Goal: Obtain resource: Download file/media

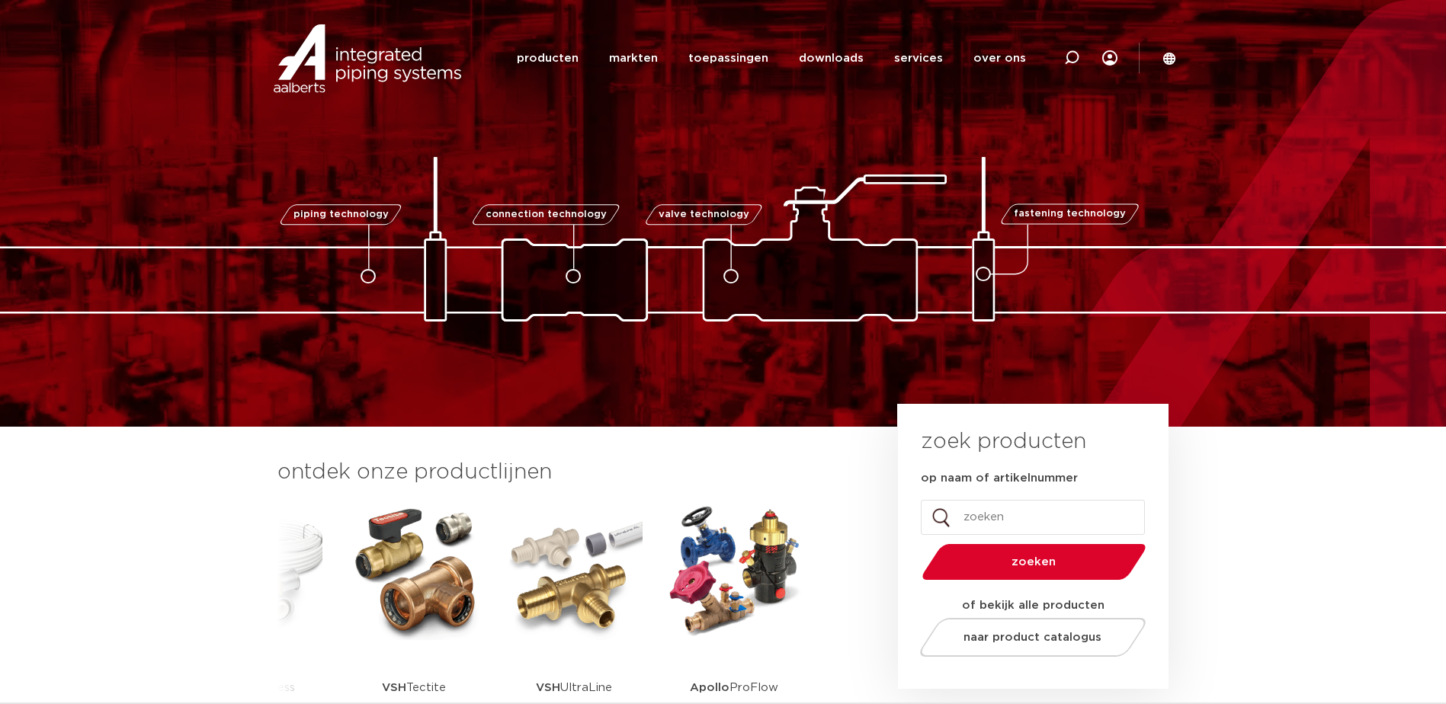
type input "v"
type input "knelbox"
click button "zoeken"
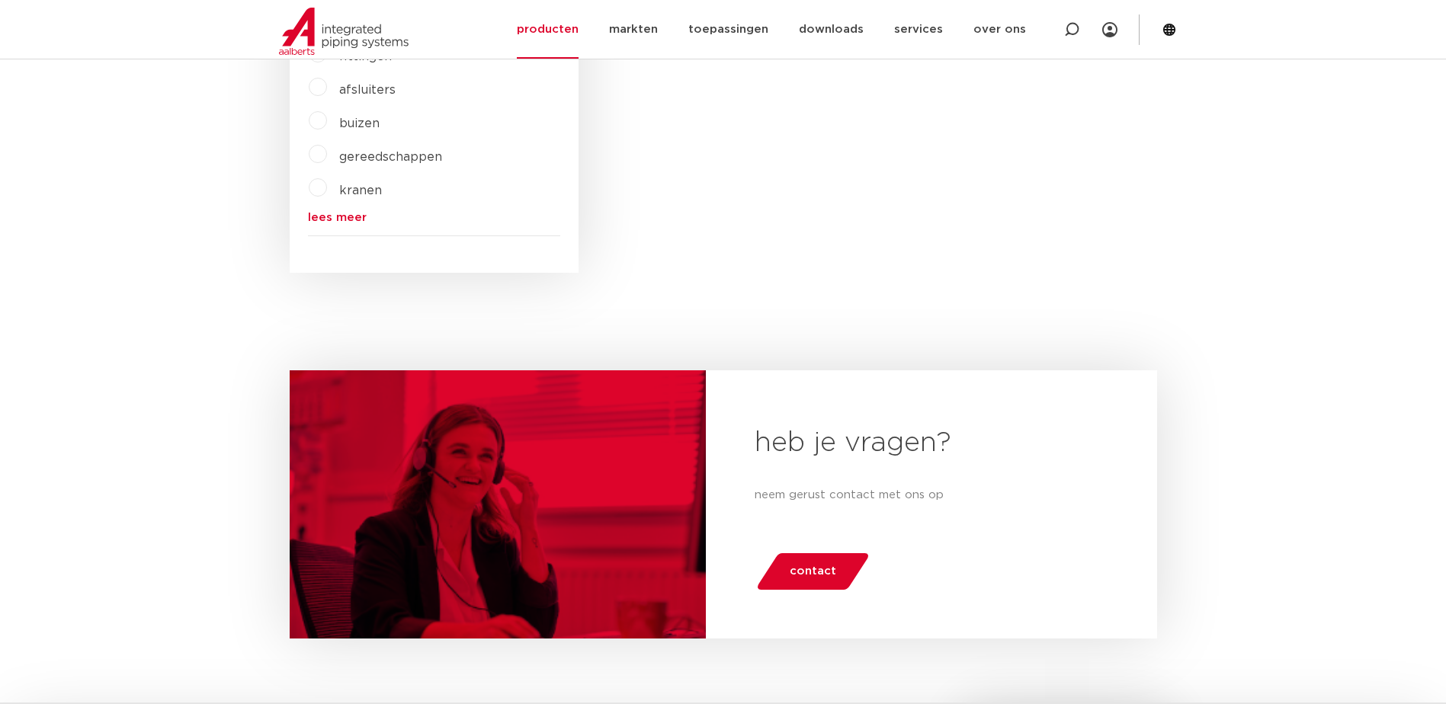
scroll to position [130, 0]
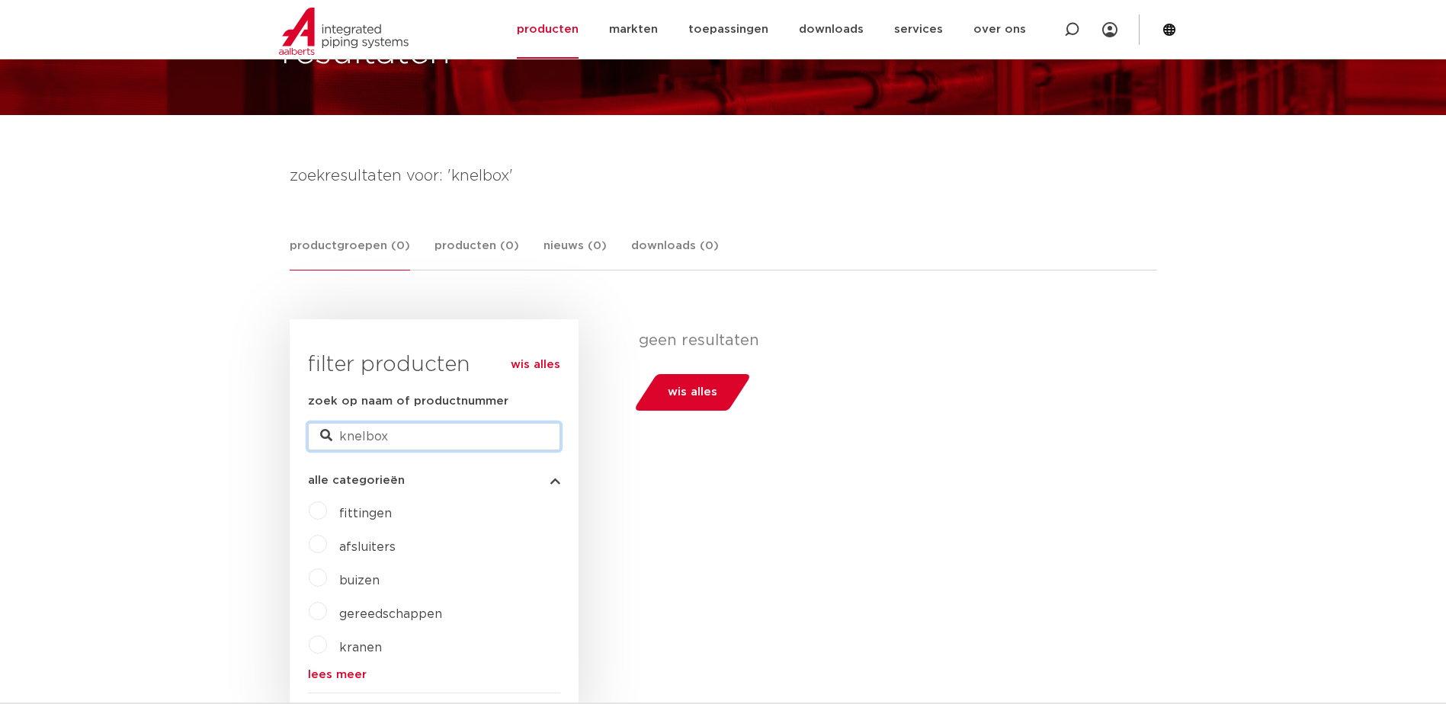
drag, startPoint x: 355, startPoint y: 439, endPoint x: 263, endPoint y: 439, distance: 92.3
type input "voordeelbox"
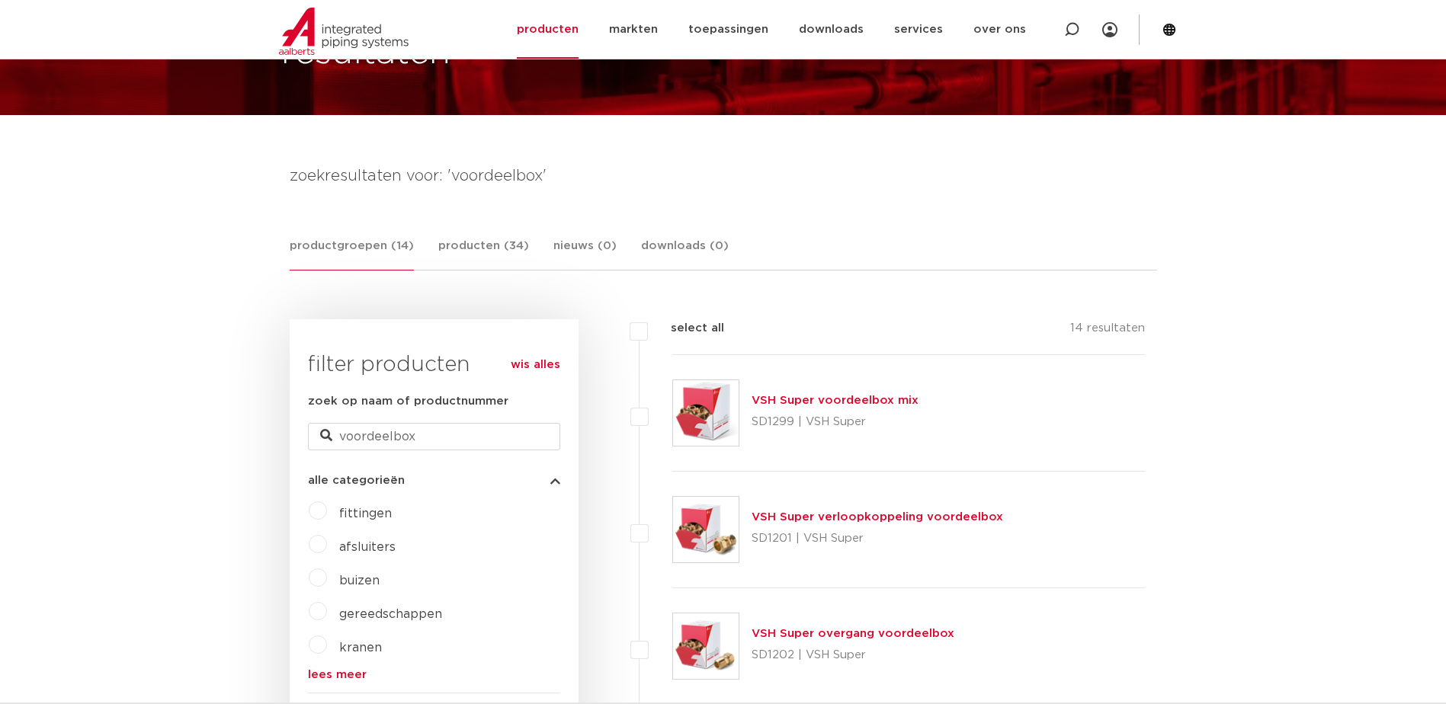
click at [830, 404] on link "VSH Super voordeelbox mix" at bounding box center [835, 400] width 167 height 11
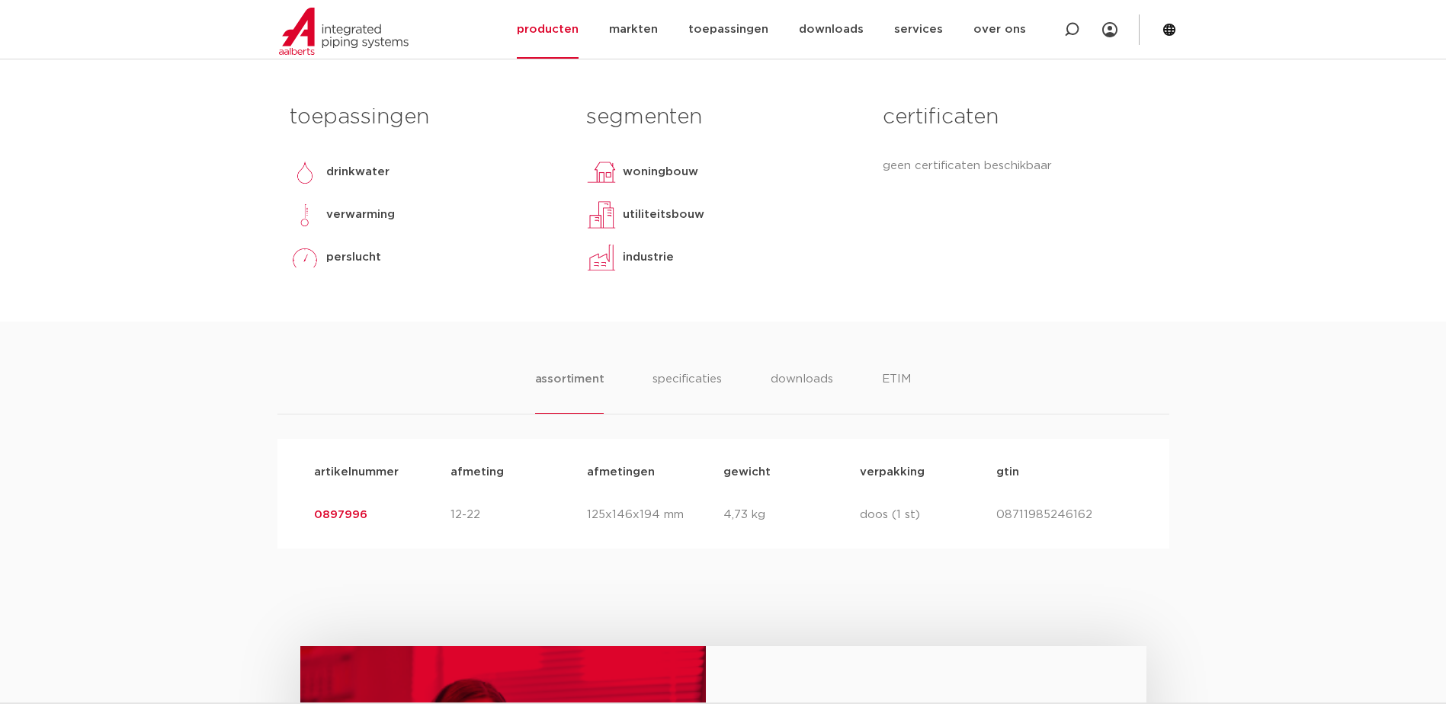
scroll to position [686, 0]
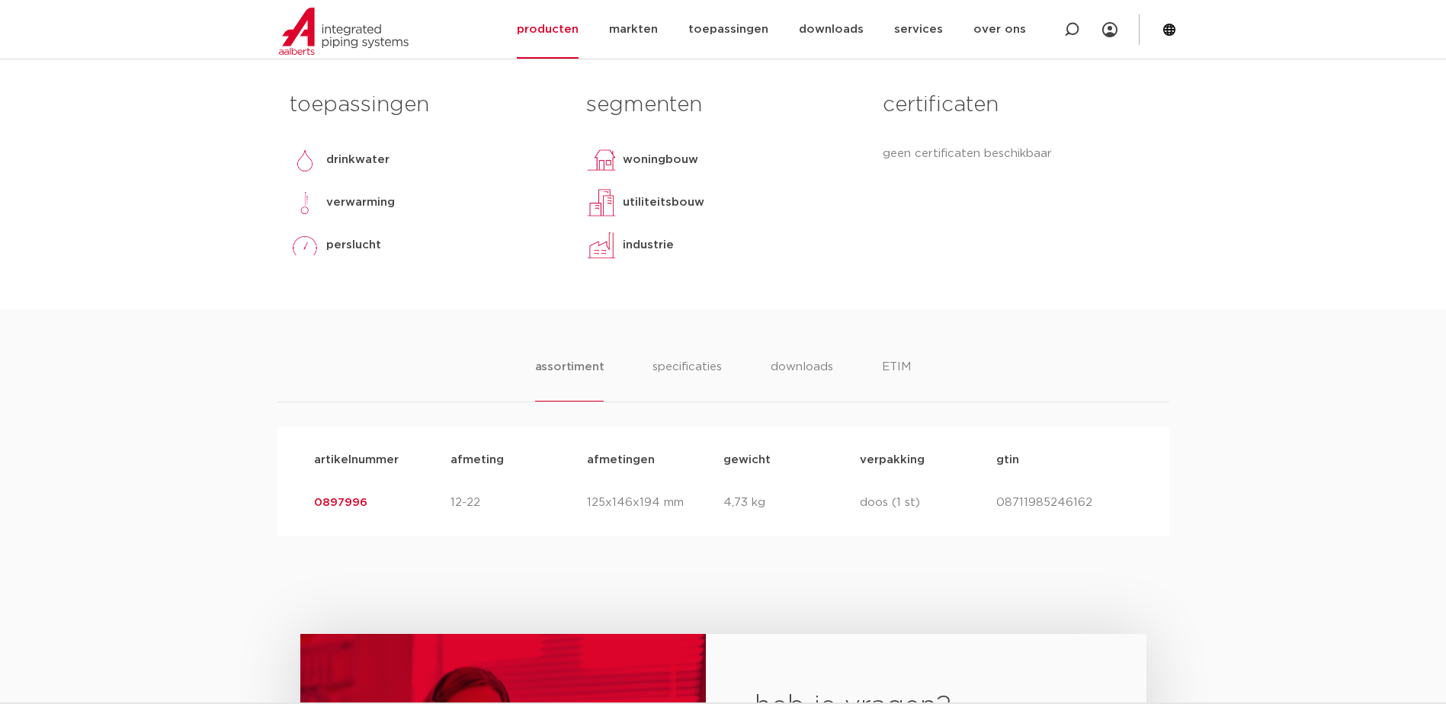
drag, startPoint x: 311, startPoint y: 502, endPoint x: 373, endPoint y: 502, distance: 61.8
click at [373, 502] on div "artikelnummer 0897996 afmeting 12-22 afmetingen 125x146x194 mm gewicht 4,73 kg …" at bounding box center [723, 503] width 843 height 43
copy link "0897996"
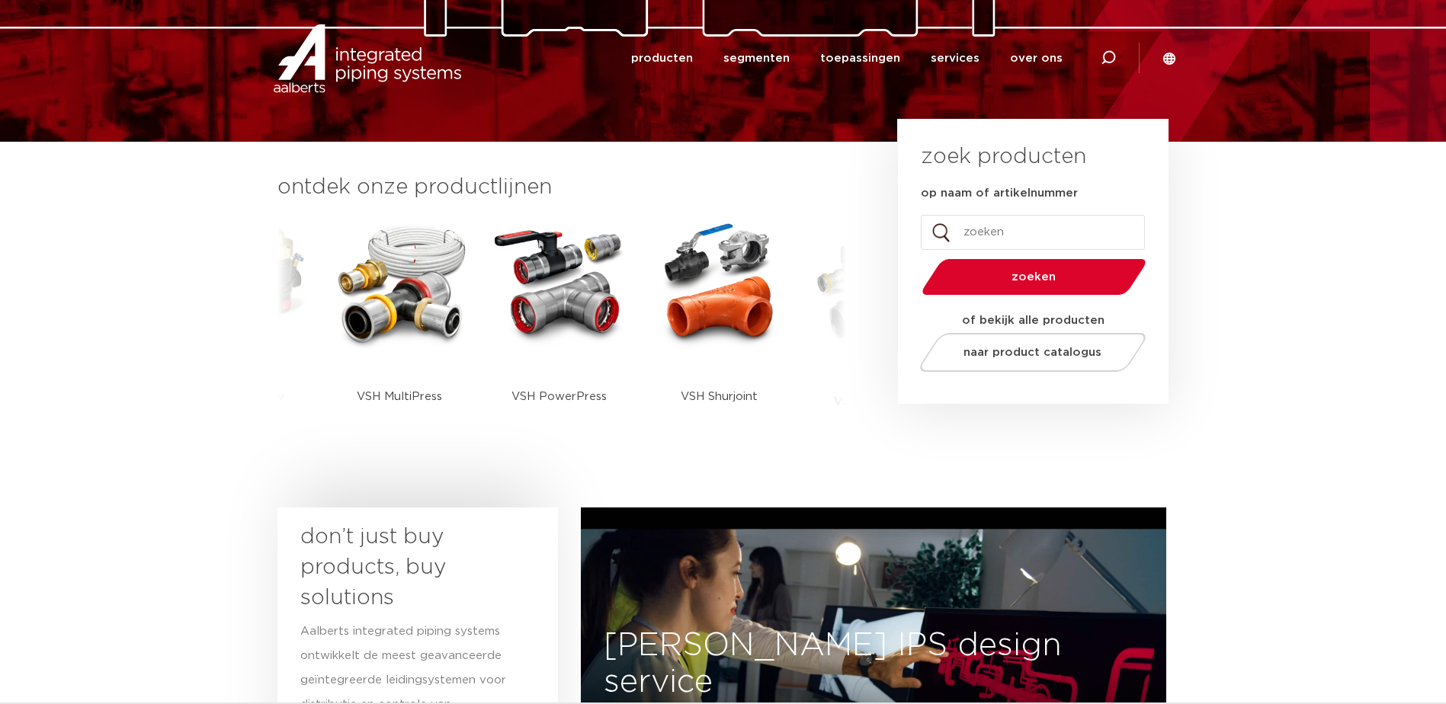
scroll to position [283, 0]
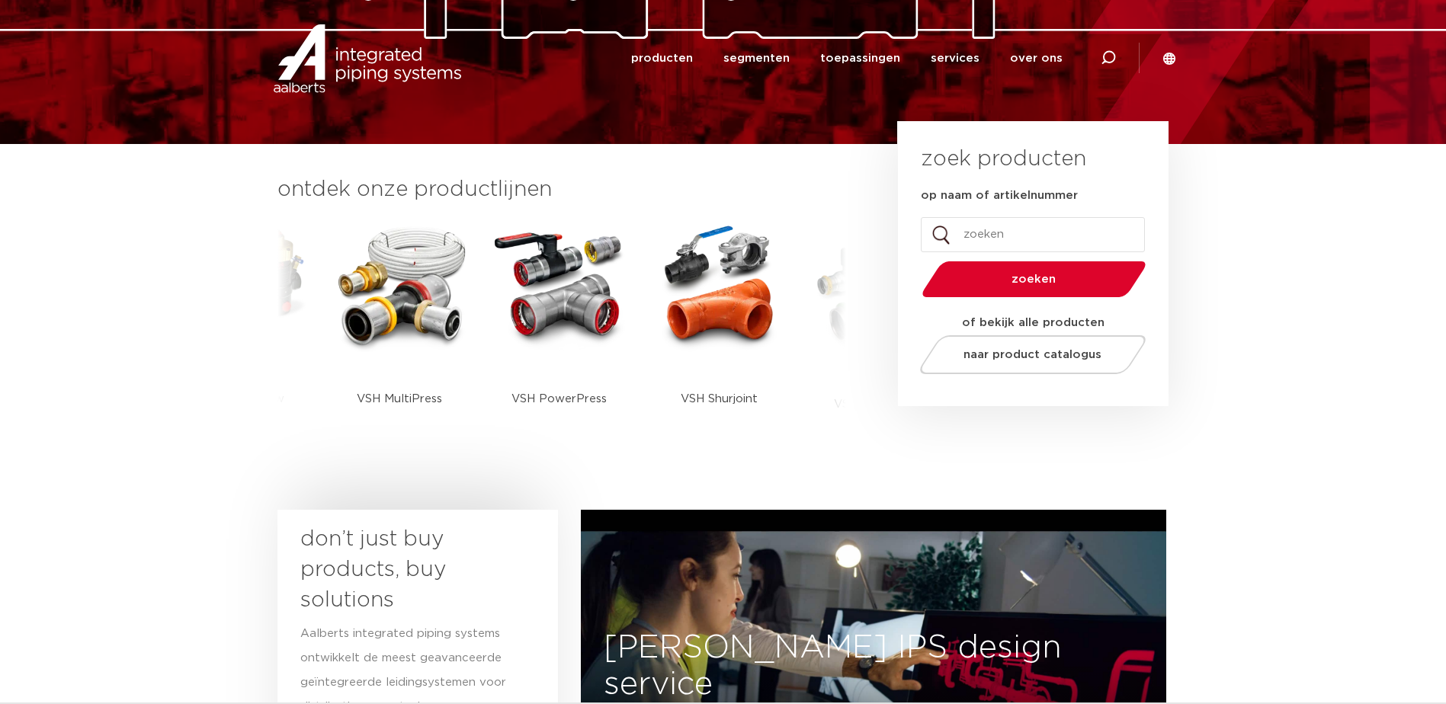
click at [994, 233] on input "op naam of artikelnummer" at bounding box center [1033, 234] width 224 height 35
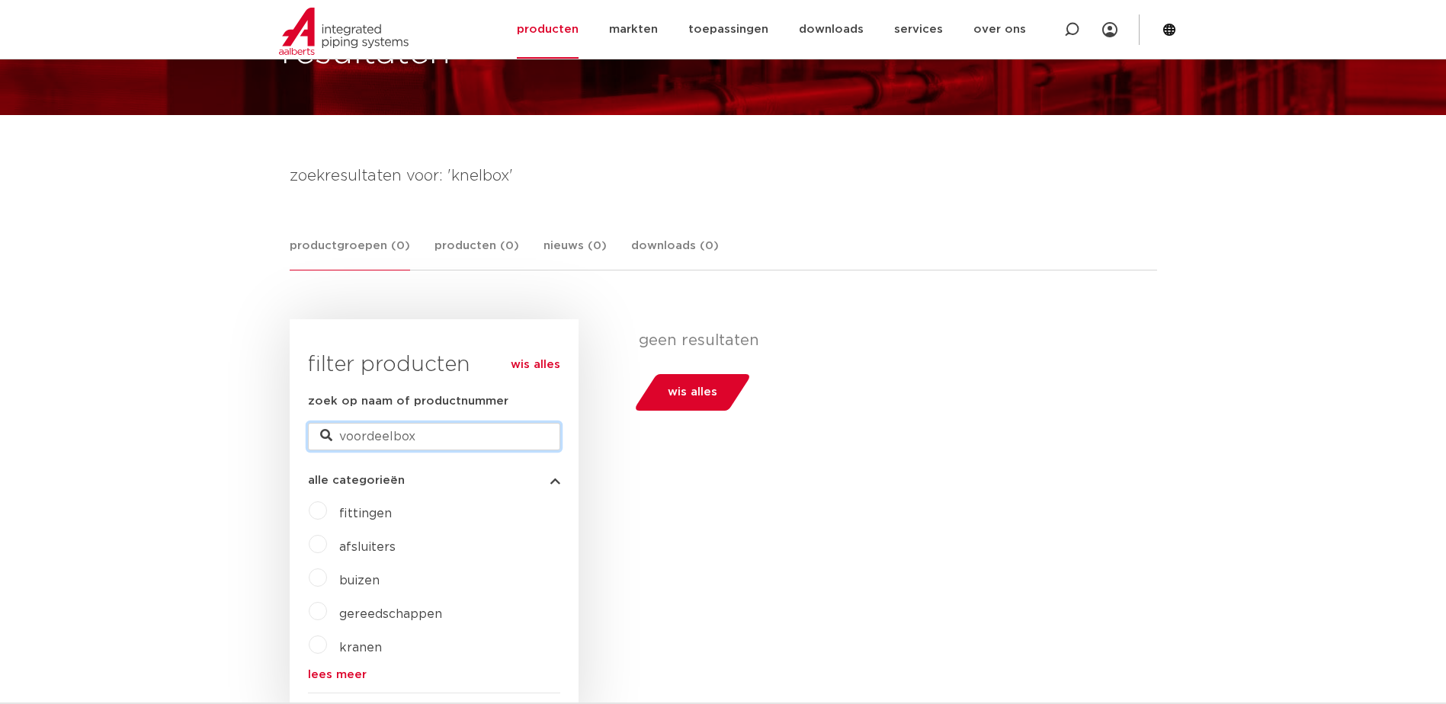
click at [422, 437] on input "voordeelbox" at bounding box center [434, 436] width 252 height 27
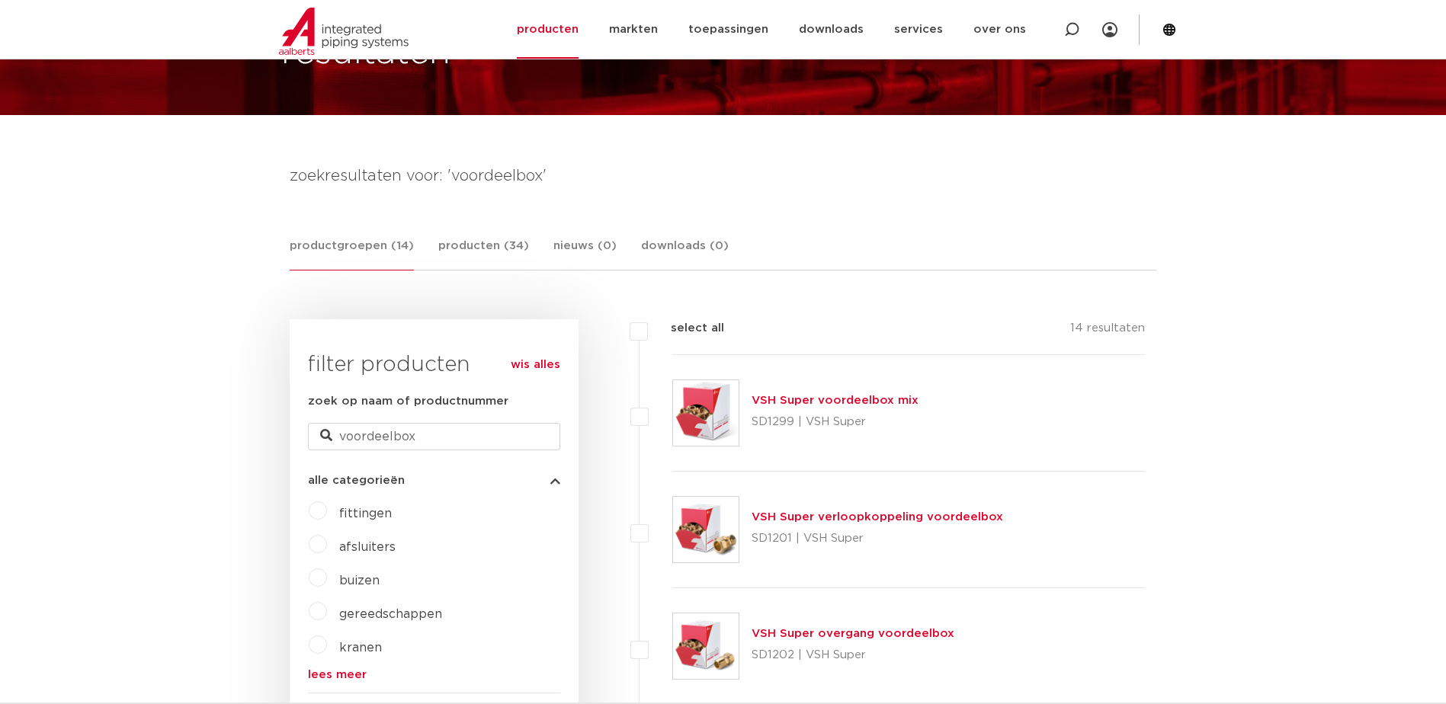
click at [819, 519] on link "VSH Super verloopkoppeling voordeelbox" at bounding box center [878, 517] width 252 height 11
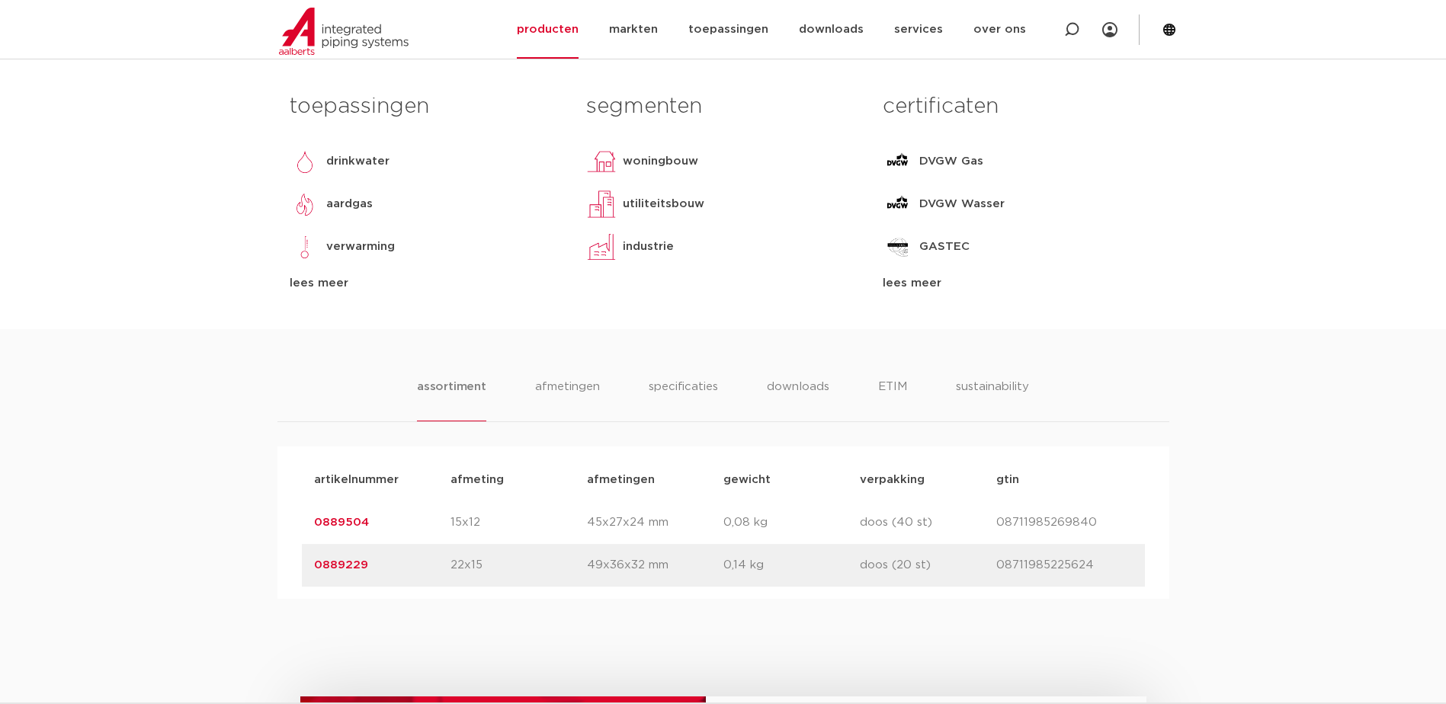
scroll to position [686, 0]
drag, startPoint x: 312, startPoint y: 563, endPoint x: 390, endPoint y: 566, distance: 78.6
click at [390, 566] on div "artikelnummer 0889229 afmeting 22x15 [GEOGRAPHIC_DATA] 49x36x32 mm gewicht 0,14…" at bounding box center [723, 564] width 843 height 43
copy link "0889229"
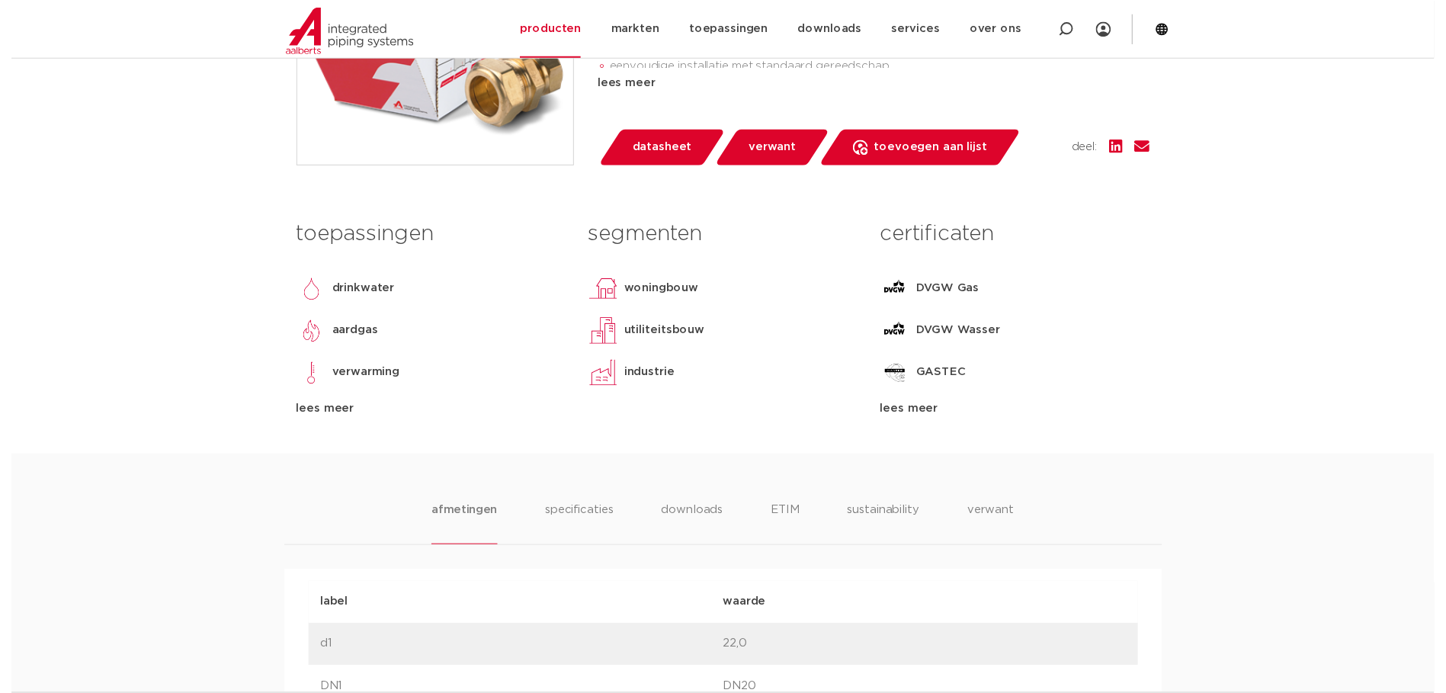
scroll to position [457, 0]
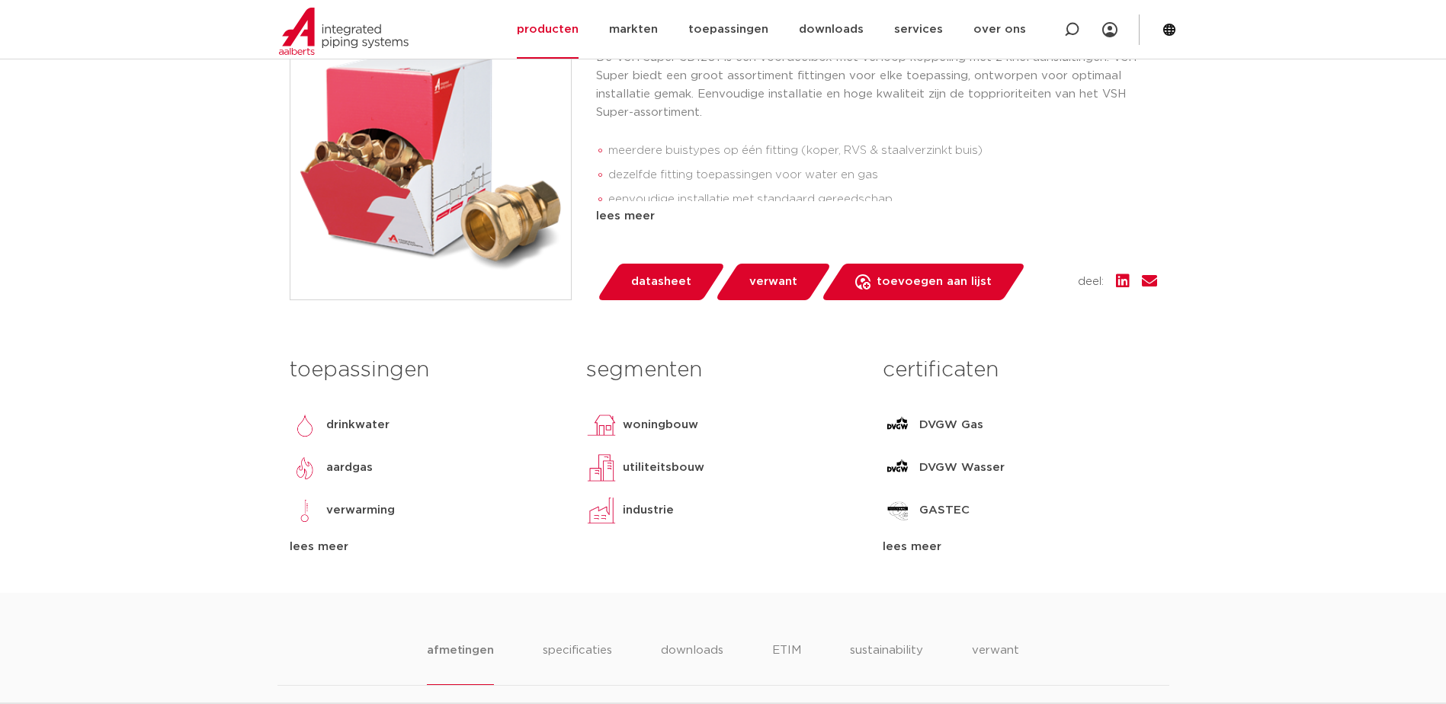
click at [666, 292] on span "datasheet" at bounding box center [661, 282] width 60 height 24
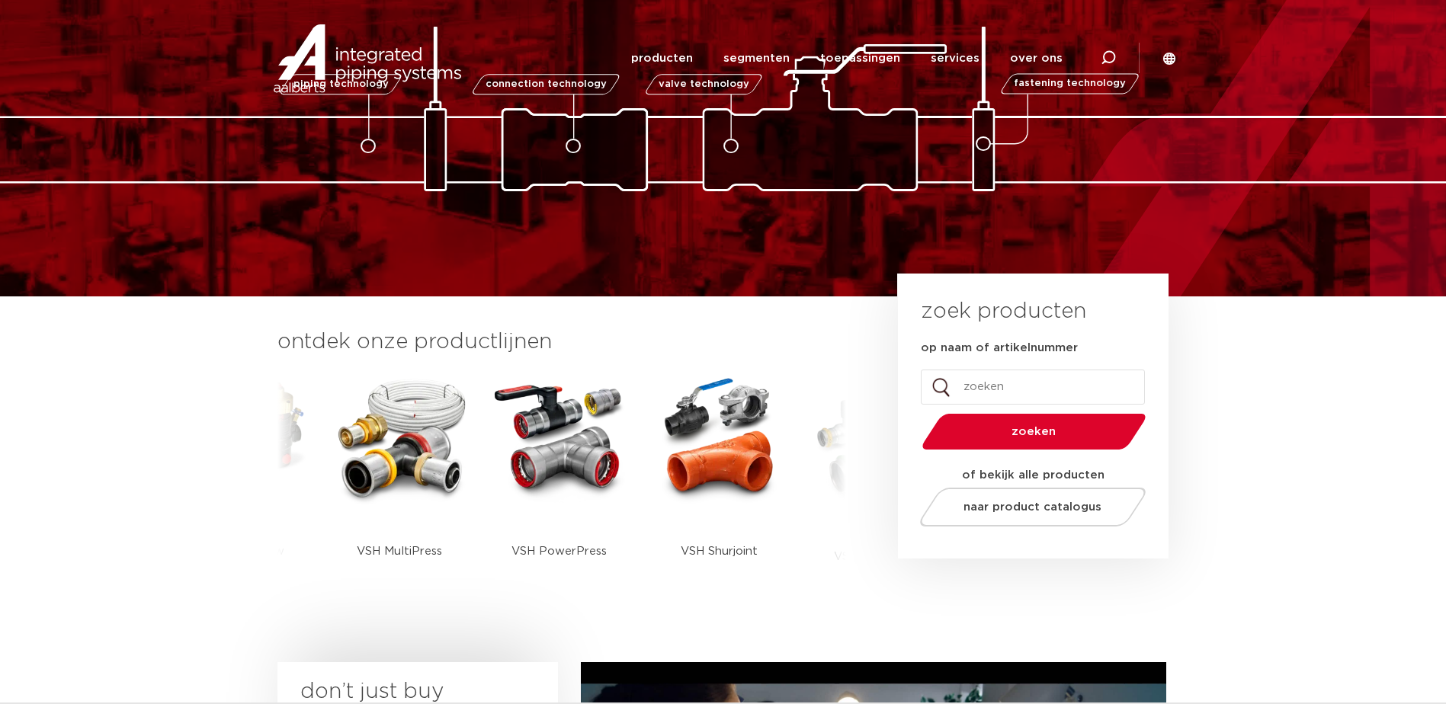
click at [964, 376] on input "op naam of artikelnummer" at bounding box center [1033, 387] width 224 height 35
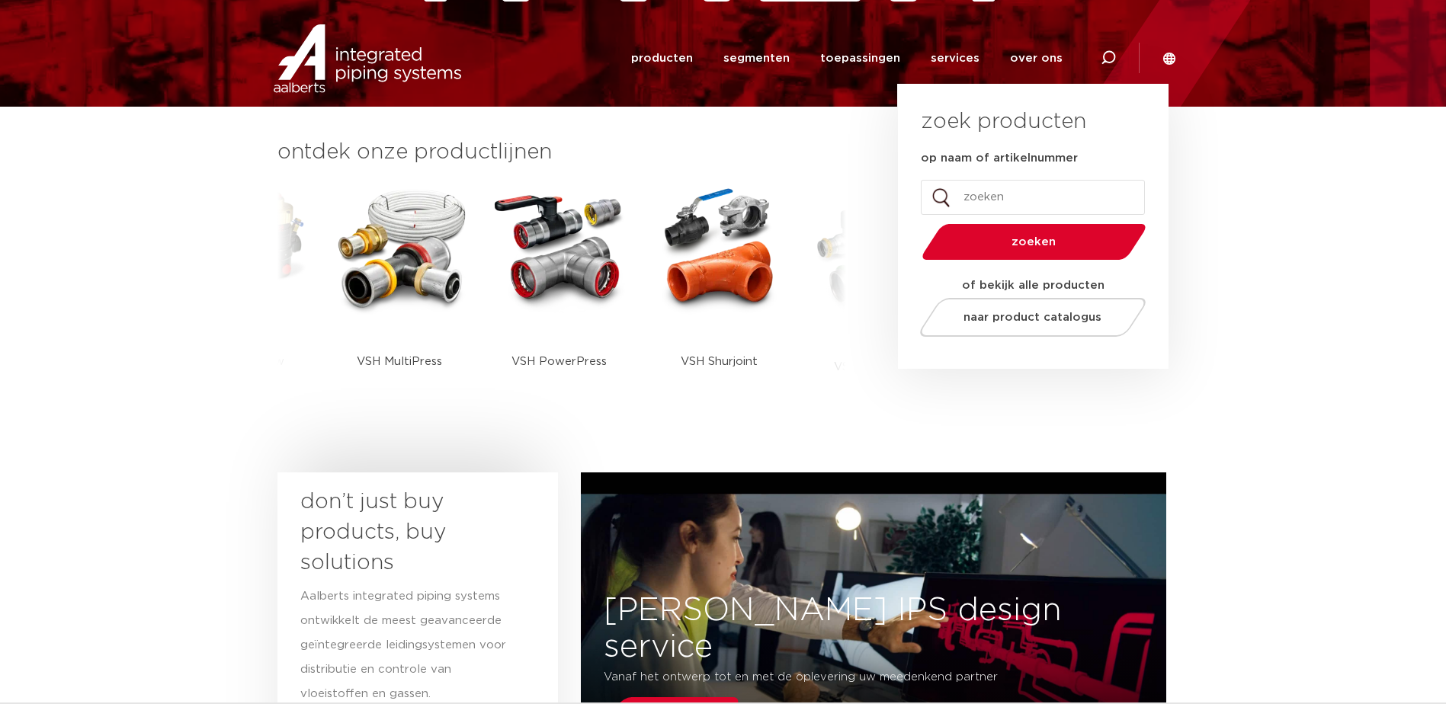
scroll to position [359, 0]
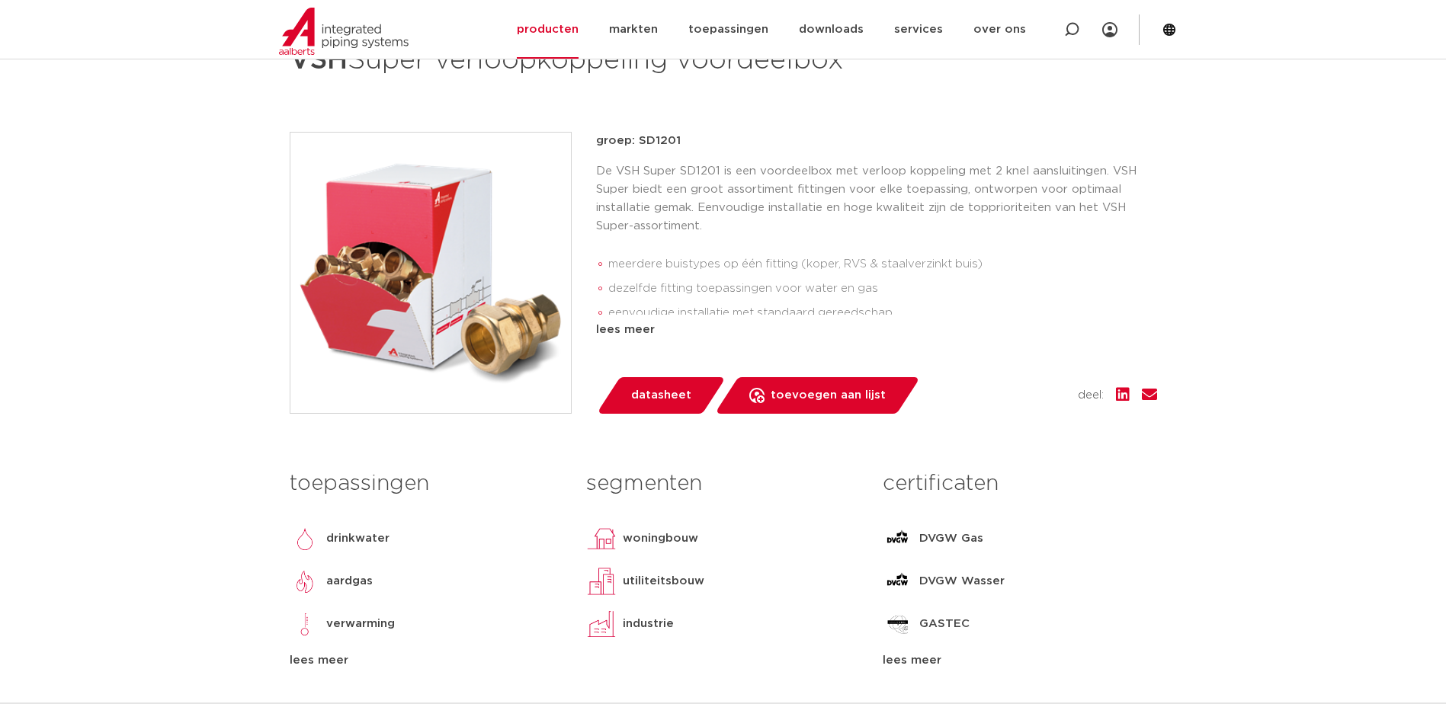
scroll to position [152, 0]
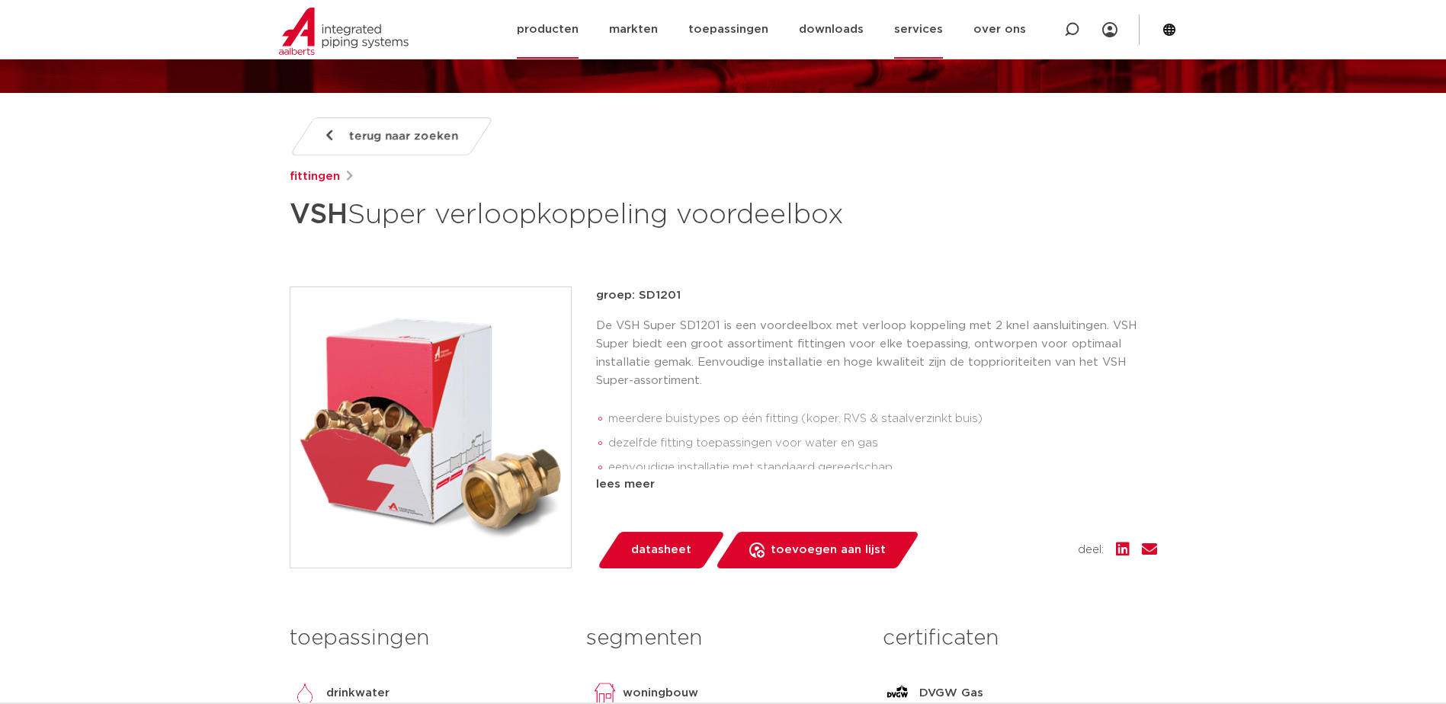
click at [934, 24] on link "services" at bounding box center [918, 29] width 49 height 59
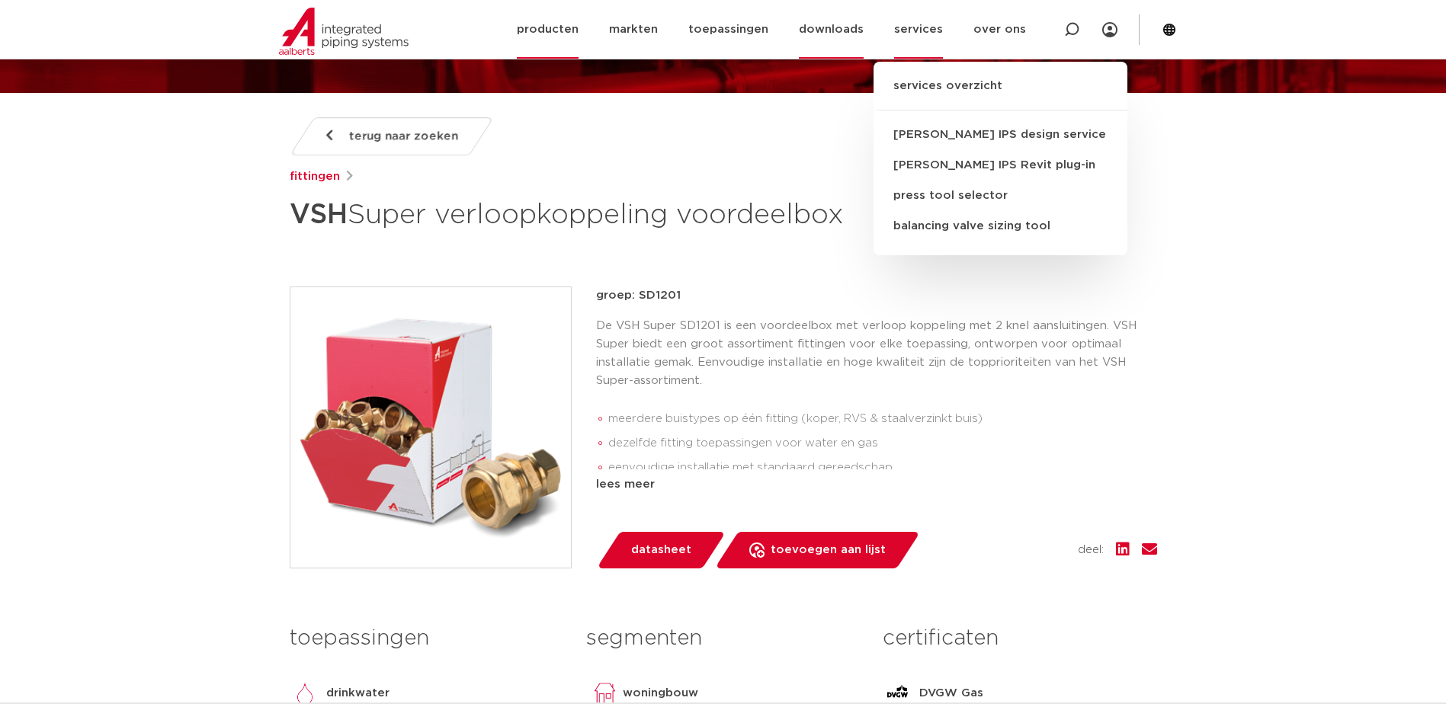
click at [828, 26] on link "downloads" at bounding box center [831, 29] width 65 height 59
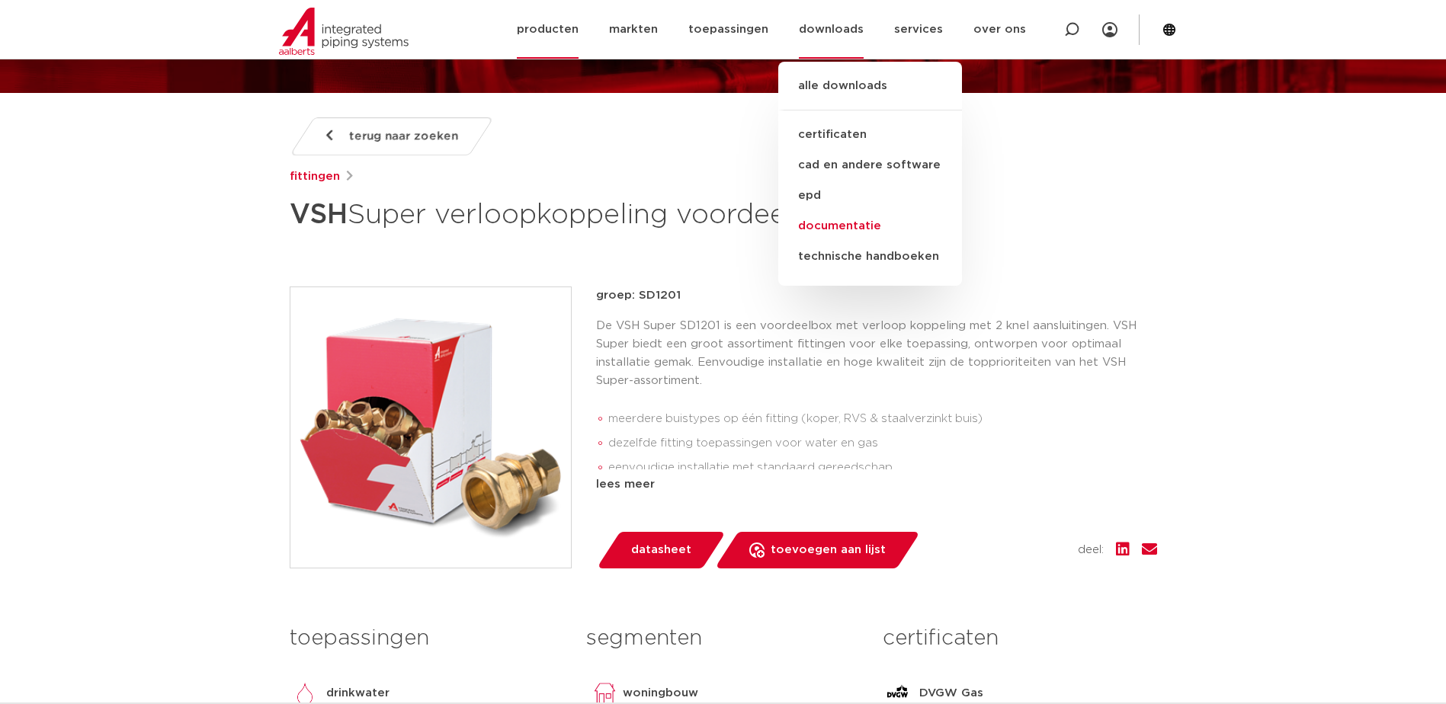
click at [842, 226] on link "documentatie" at bounding box center [870, 226] width 184 height 30
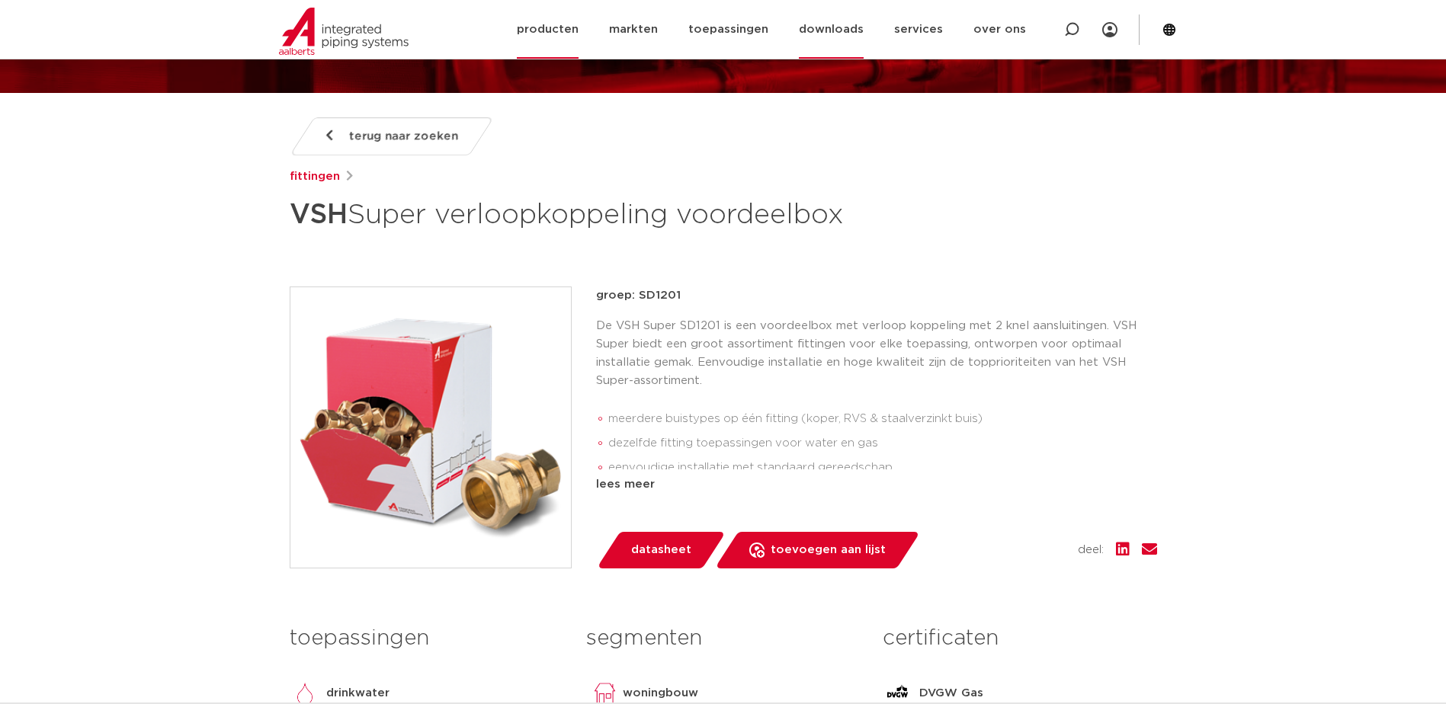
click at [843, 40] on link "downloads" at bounding box center [831, 29] width 65 height 59
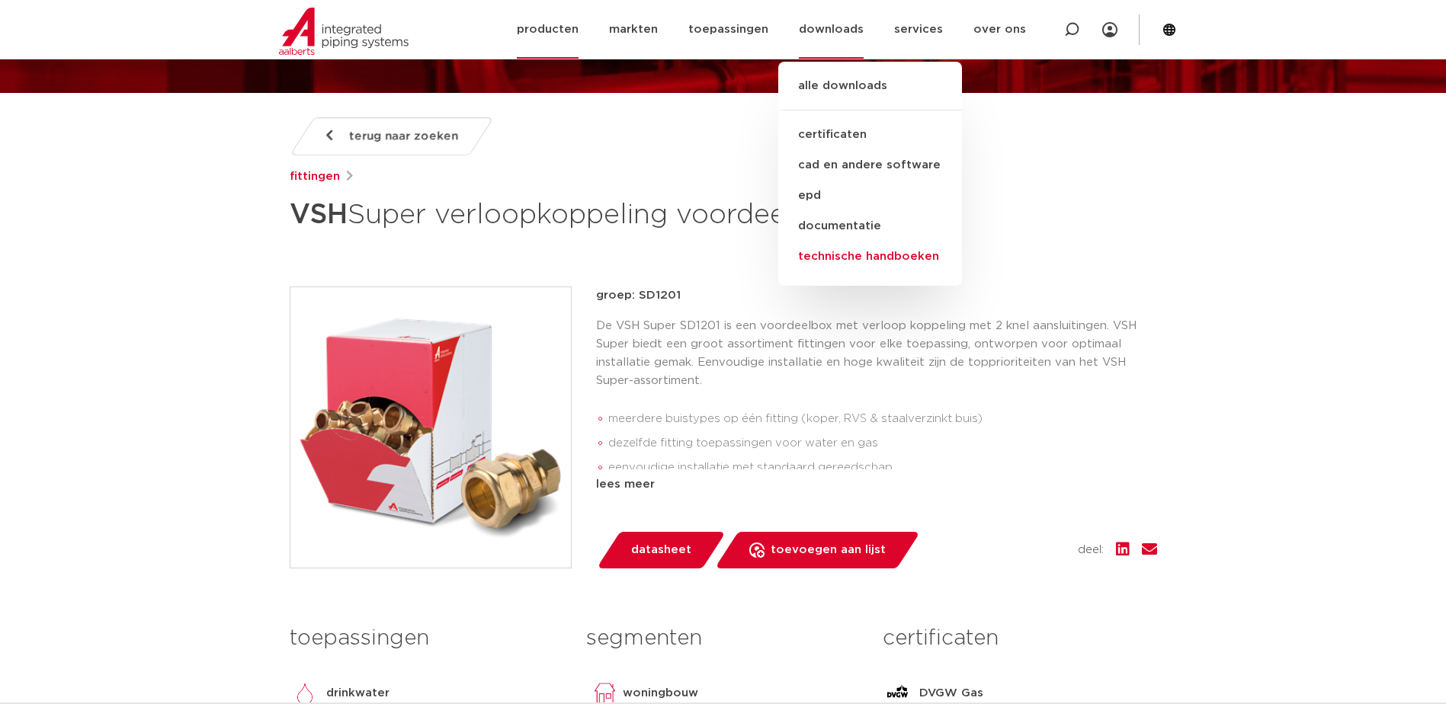
click at [844, 252] on link "technische handboeken" at bounding box center [870, 257] width 184 height 30
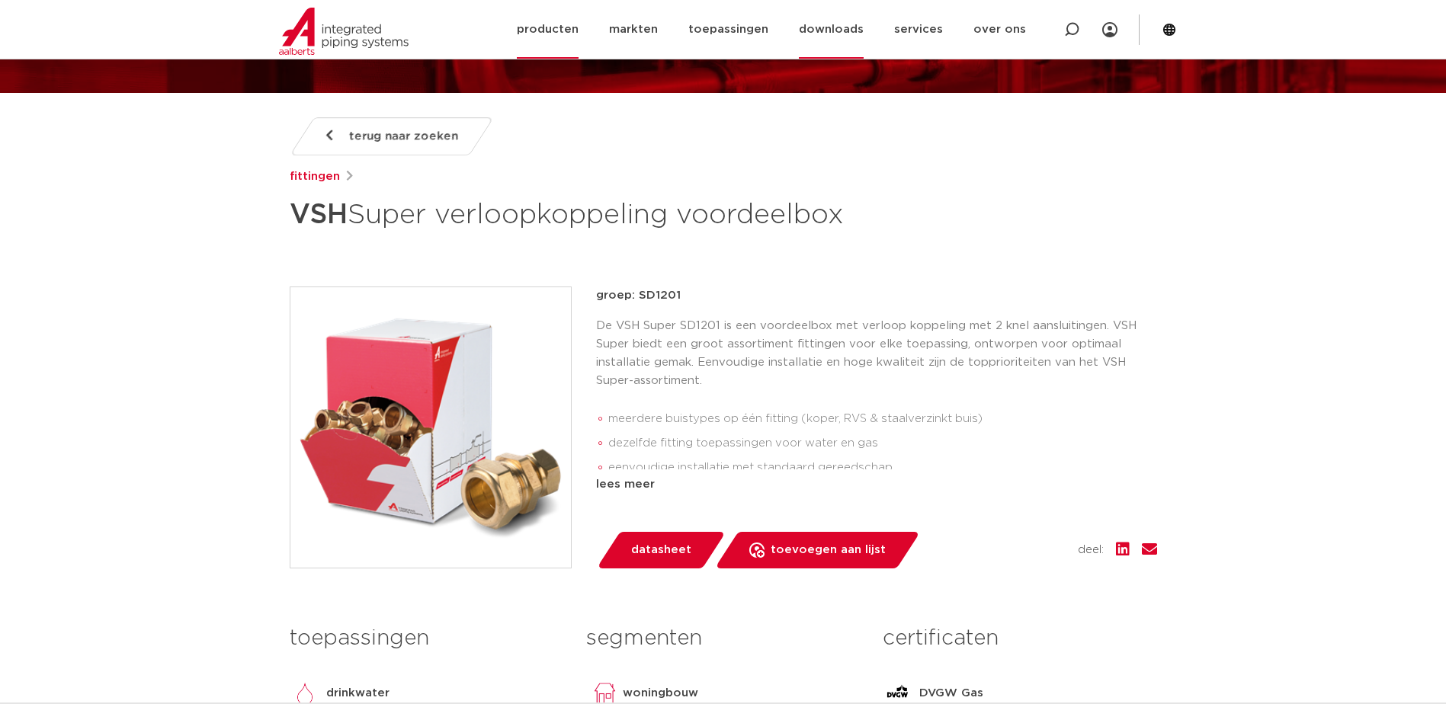
click at [851, 27] on link "downloads" at bounding box center [831, 29] width 65 height 59
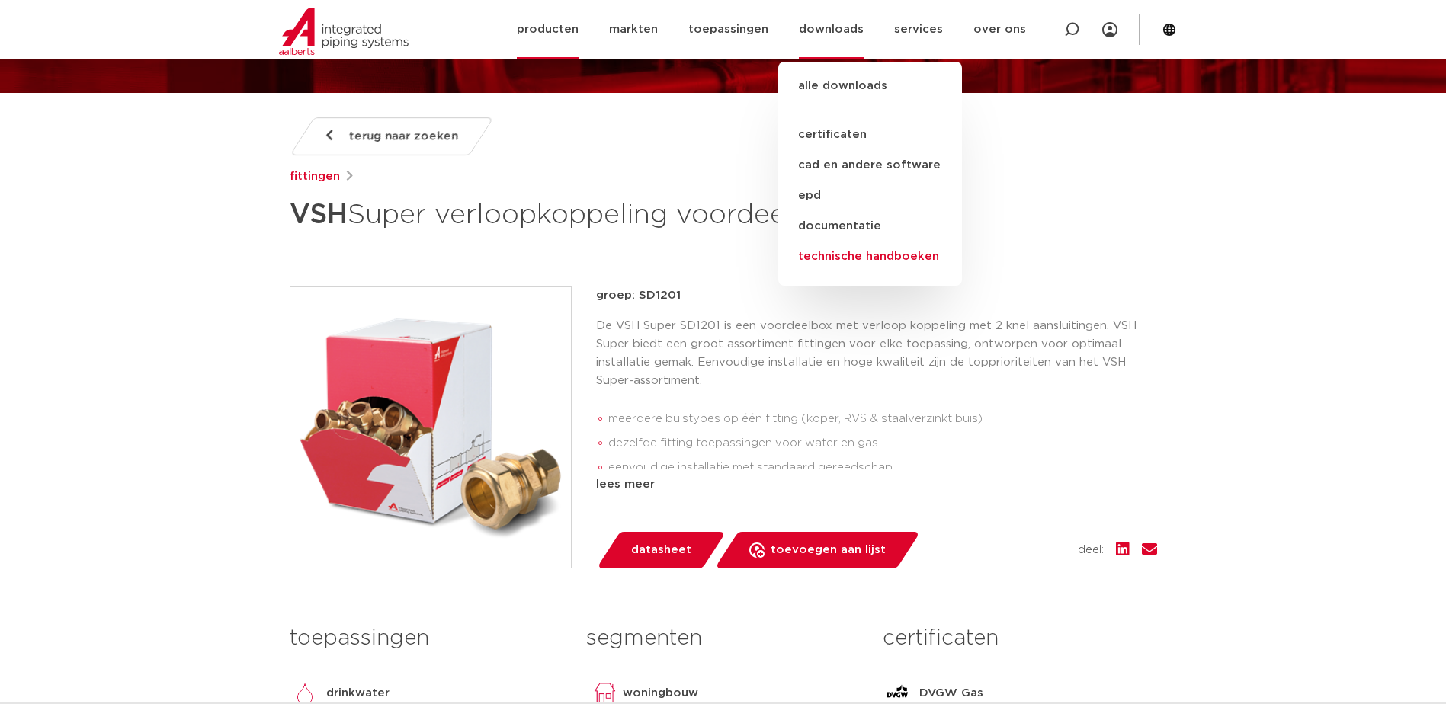
click at [865, 249] on link "technische handboeken" at bounding box center [870, 257] width 184 height 30
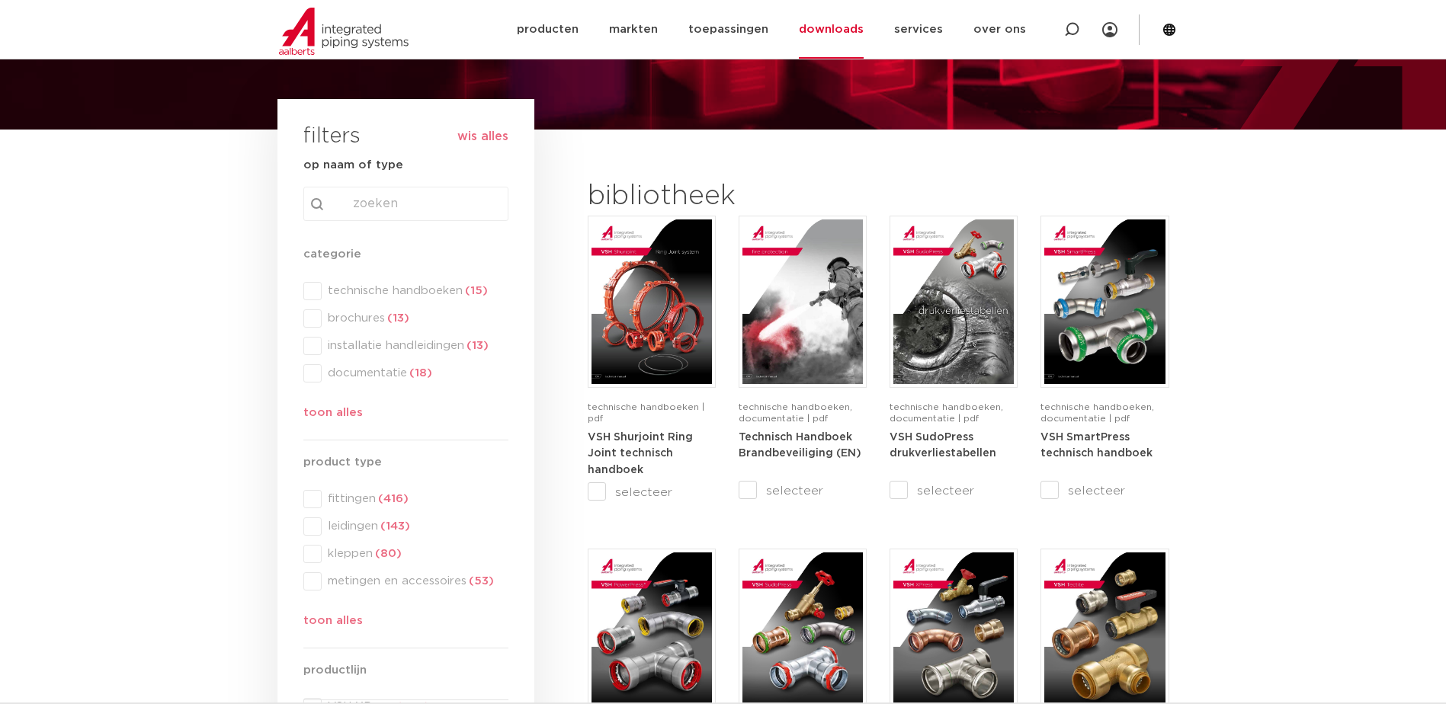
scroll to position [152, 0]
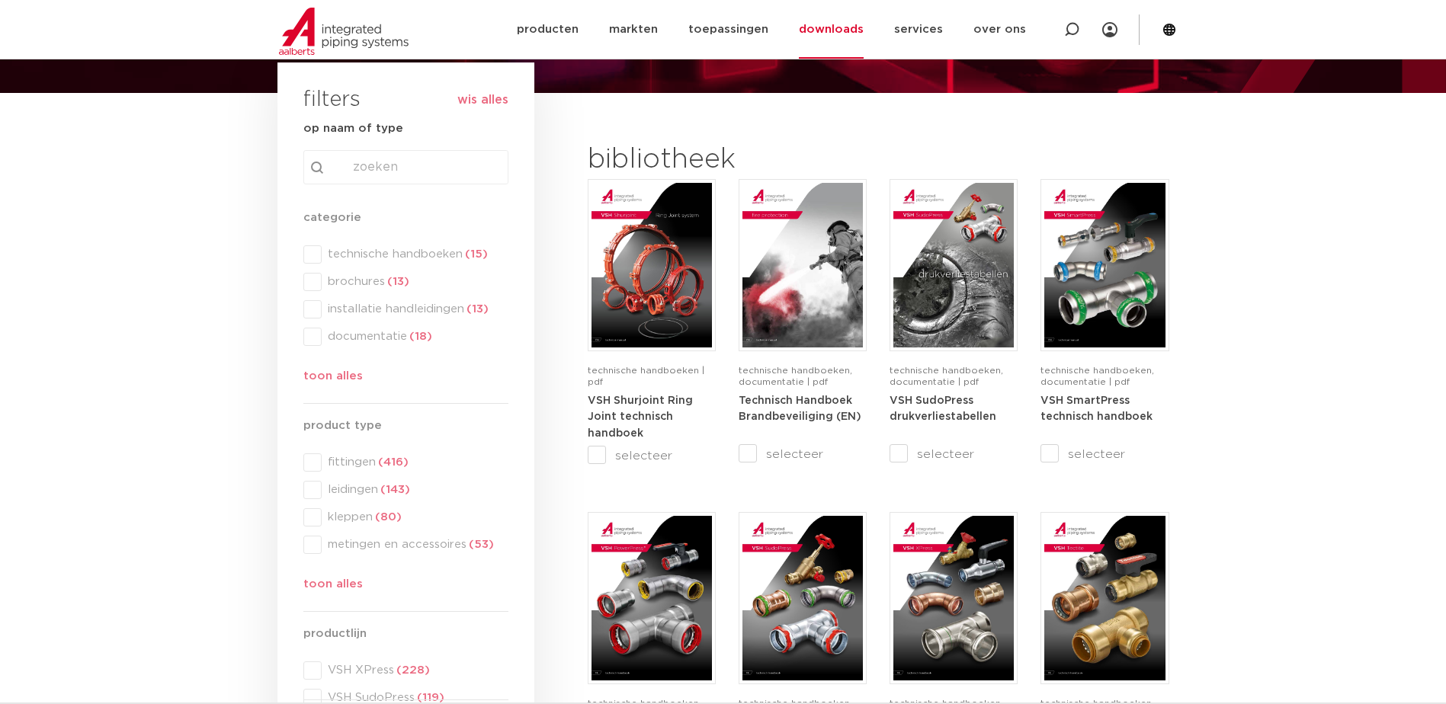
click at [310, 260] on div "categorie categorie technische handboeken (15) brochures (13) installatie handl…" at bounding box center [405, 300] width 205 height 183
click at [310, 251] on div "categorie categorie technische handboeken (15) brochures (13) installatie handl…" at bounding box center [405, 300] width 205 height 183
click at [307, 255] on span at bounding box center [312, 255] width 18 height 18
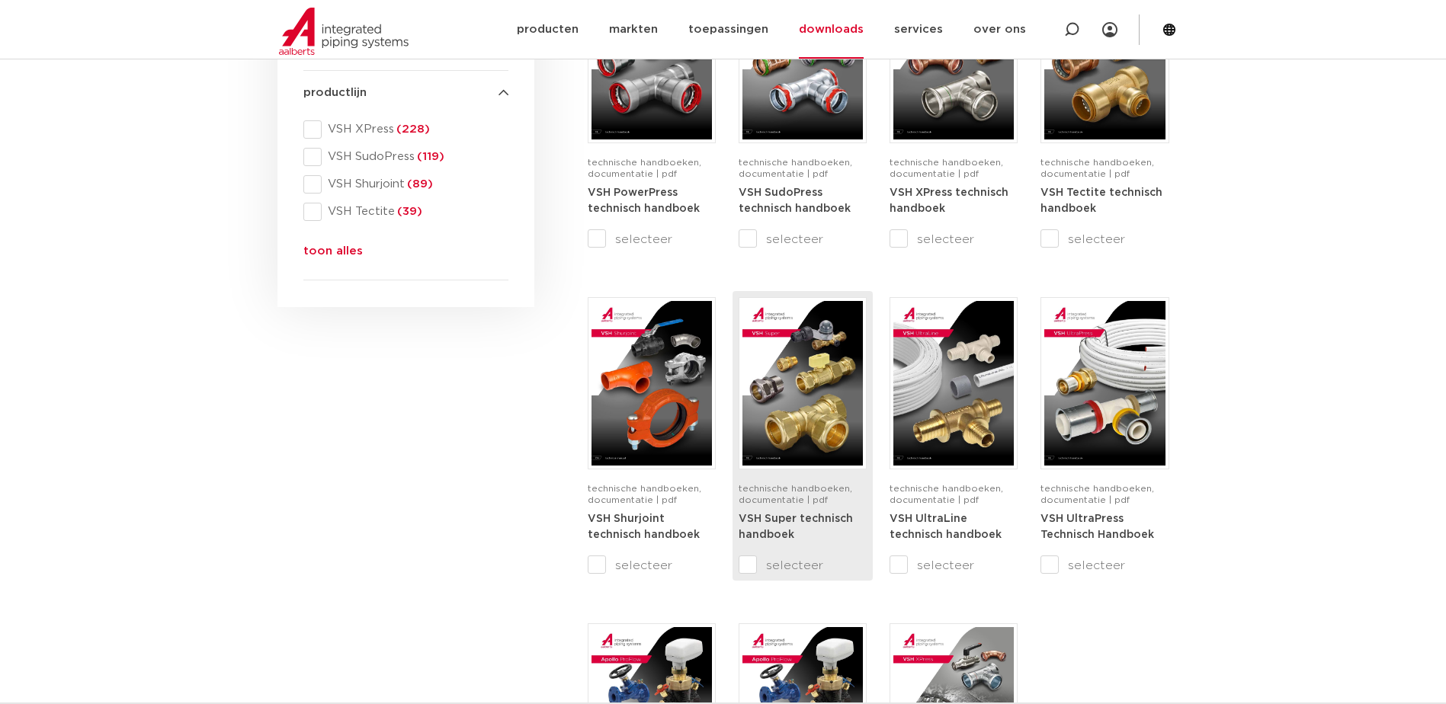
scroll to position [762, 0]
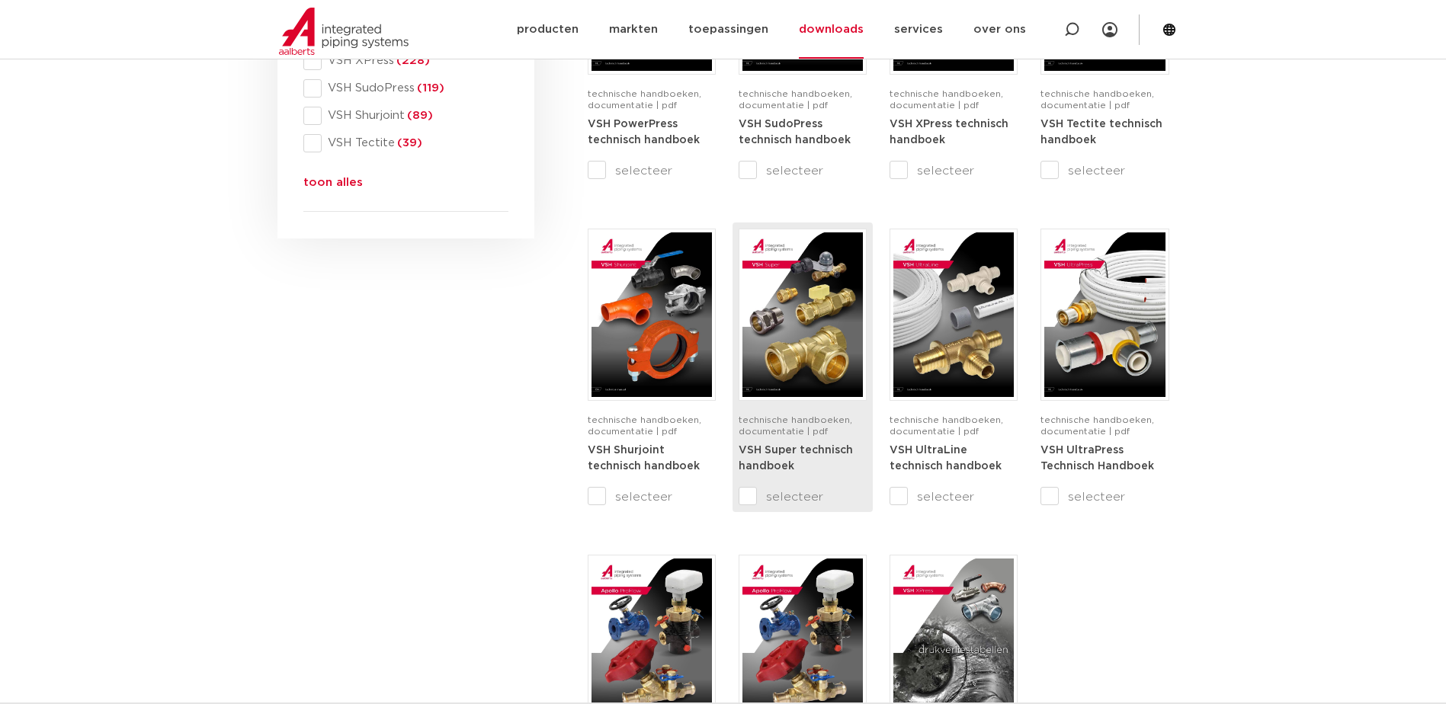
click at [765, 499] on input "selecteer" at bounding box center [771, 497] width 64 height 18
checkbox input "true"
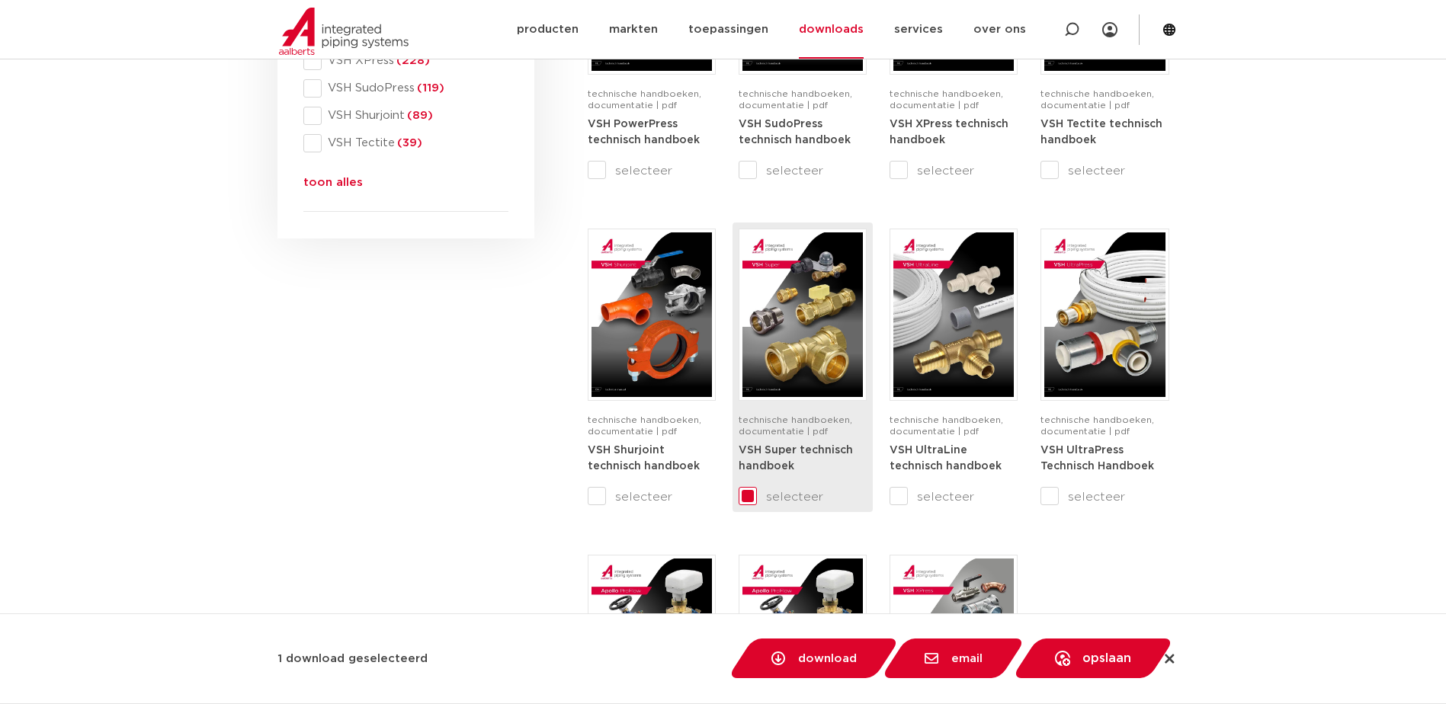
click at [803, 294] on img at bounding box center [803, 315] width 120 height 165
